Goal: Entertainment & Leisure: Consume media (video, audio)

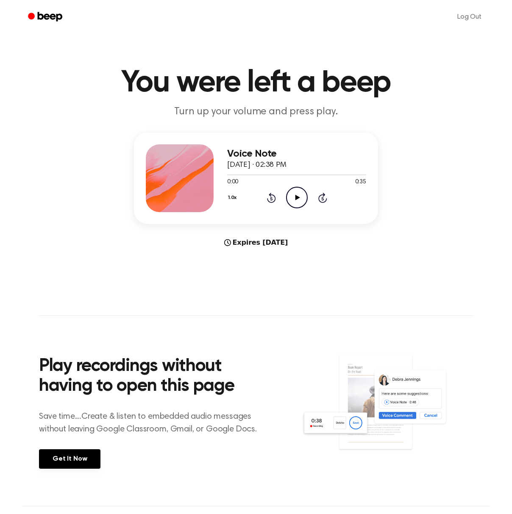
click at [293, 199] on icon "Play Audio" at bounding box center [297, 198] width 22 height 22
click at [296, 198] on icon at bounding box center [297, 198] width 5 height 6
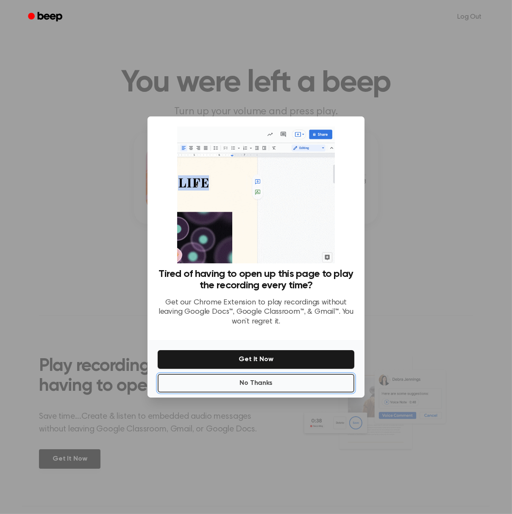
drag, startPoint x: 241, startPoint y: 386, endPoint x: 243, endPoint y: 381, distance: 5.0
click at [242, 386] on button "No Thanks" at bounding box center [256, 383] width 197 height 19
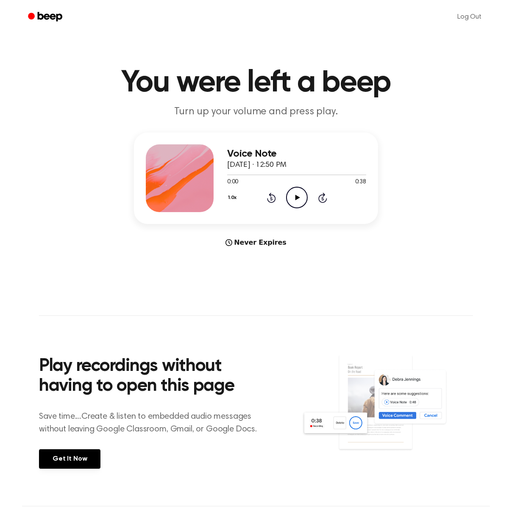
click at [291, 196] on icon "Play Audio" at bounding box center [297, 198] width 22 height 22
